Goal: Navigation & Orientation: Find specific page/section

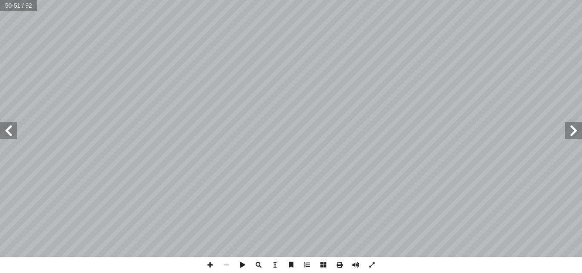
click at [579, 128] on span at bounding box center [573, 130] width 17 height 17
click at [211, 266] on span at bounding box center [210, 265] width 16 height 16
click at [209, 260] on span at bounding box center [210, 265] width 16 height 16
click at [404, 78] on html "الصفحة الرئيسية الصف الأول الصف الثاني الصف الثالث الصف الرابع الصف الخامس الصف…" at bounding box center [291, 39] width 582 height 78
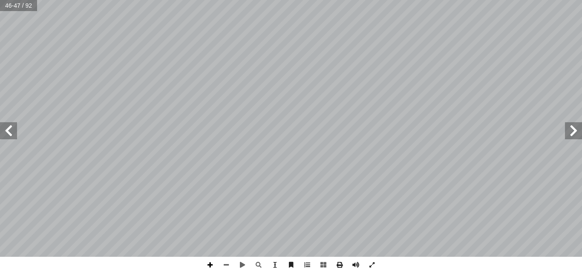
click at [210, 263] on span at bounding box center [210, 265] width 16 height 16
click at [227, 263] on span at bounding box center [226, 265] width 16 height 16
click at [9, 128] on span at bounding box center [8, 130] width 17 height 17
click at [225, 263] on span at bounding box center [226, 265] width 16 height 16
click at [570, 138] on span at bounding box center [573, 130] width 17 height 17
